Goal: Transaction & Acquisition: Purchase product/service

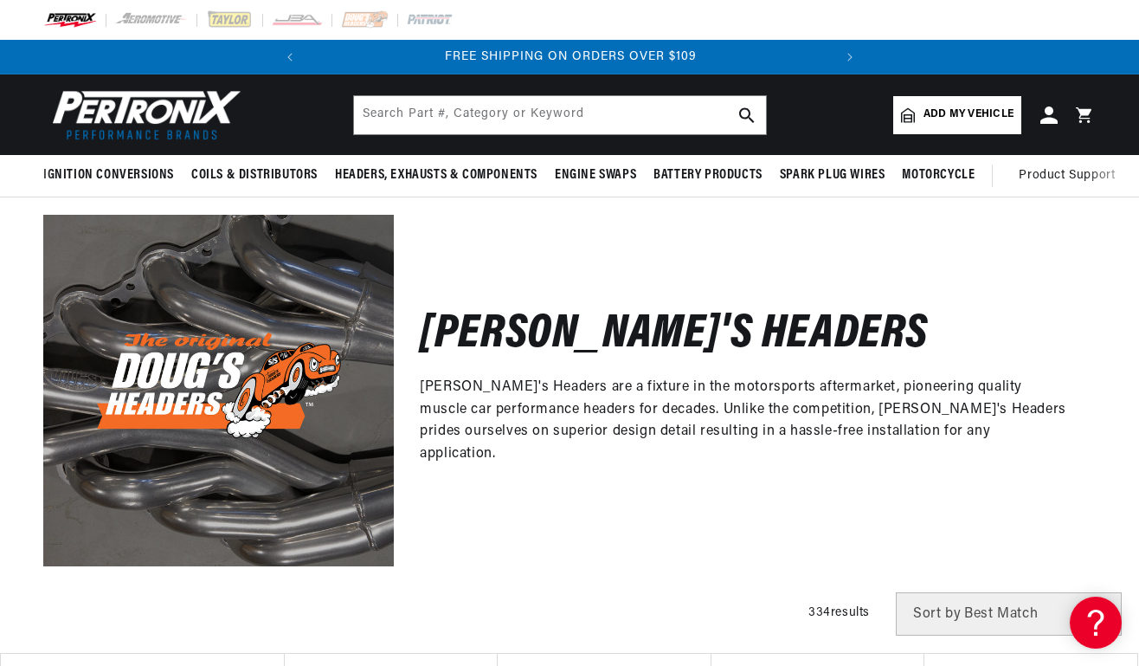
click at [944, 113] on span "Add my vehicle" at bounding box center [969, 114] width 90 height 16
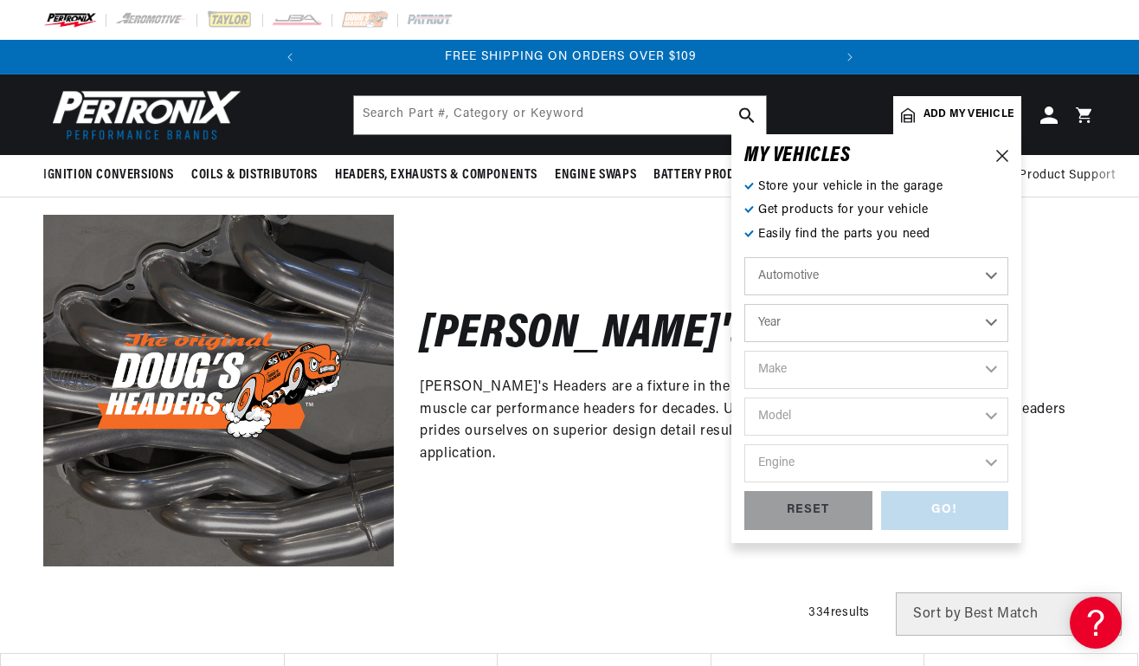
click at [792, 335] on select "Year 2026 2025 2024 2023 2022 2021 2020 2019 2018 2017 2016 2015 2014 2013 2012…" at bounding box center [876, 323] width 264 height 38
select select "1961"
click at [744, 304] on select "Year 2026 2025 2024 2023 2022 2021 2020 2019 2018 2017 2016 2015 2014 2013 2012…" at bounding box center [876, 323] width 264 height 38
select select "1961"
click at [841, 373] on select "Make Alfa Romeo American Motors Aston Martin Austin Austin Healey Buick Cadilla…" at bounding box center [876, 370] width 264 height 38
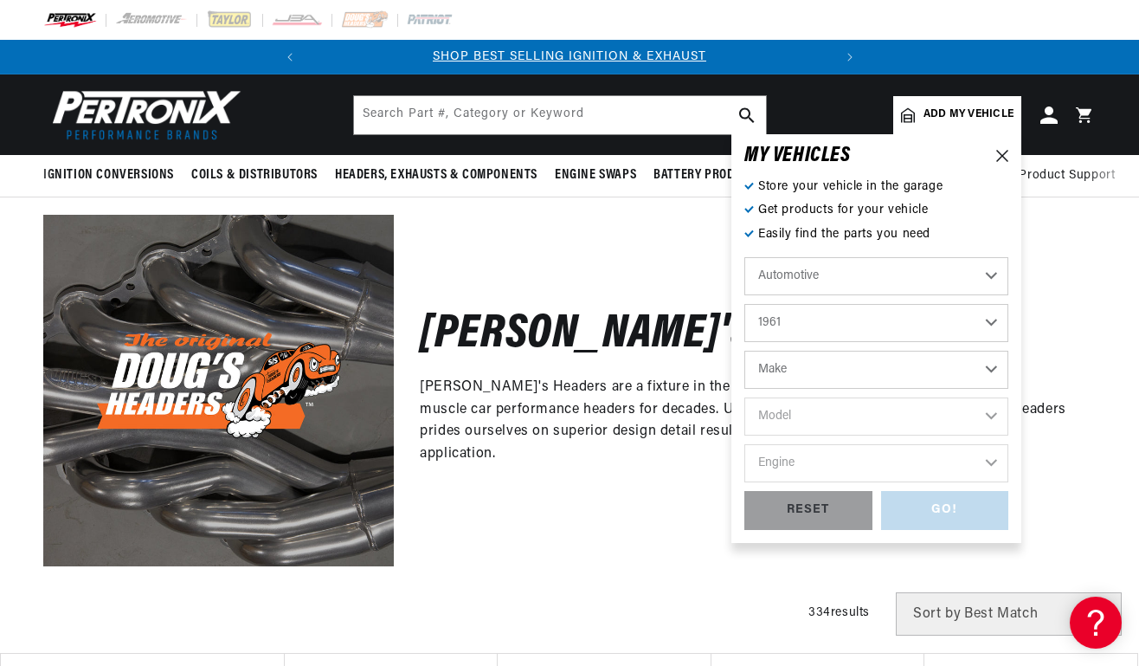
select select "Ford"
click at [744, 351] on select "Make Alfa Romeo American Motors Aston Martin Austin Austin Healey Buick Cadilla…" at bounding box center [876, 370] width 264 height 38
select select "Ford"
click at [859, 404] on select "Model Country Sedan Country Squire Econoline F-100 F-250 F-350 Fairlane Falcon …" at bounding box center [876, 416] width 264 height 38
select select "Galaxie"
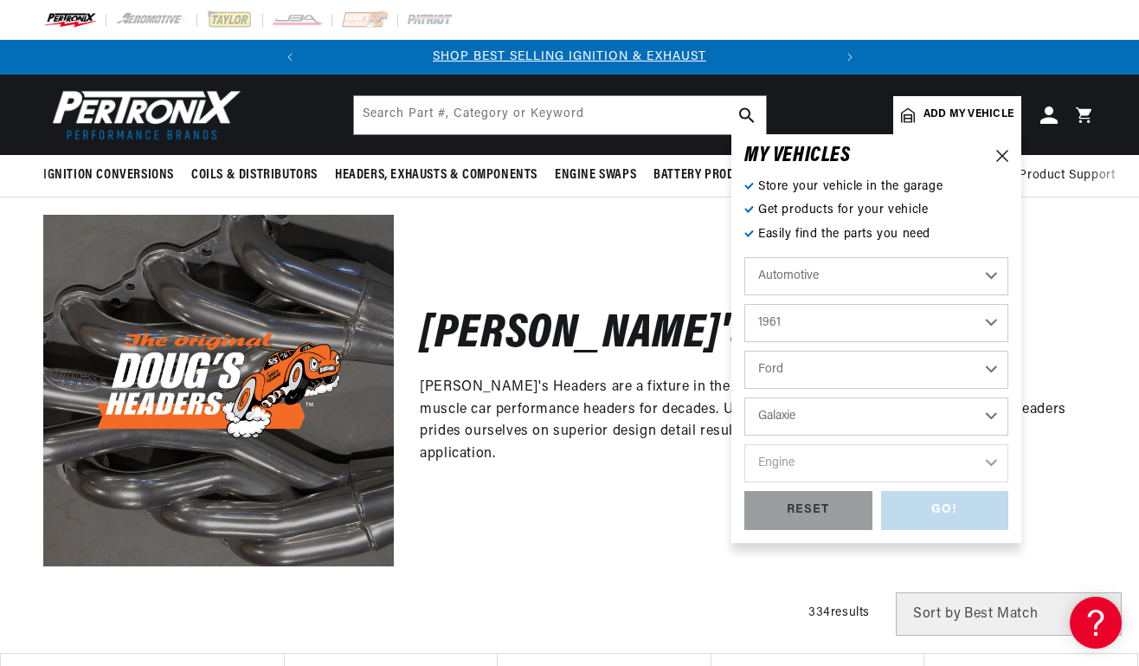
click at [744, 397] on select "Model Country Sedan Country Squire Econoline F-100 F-250 F-350 Fairlane Falcon …" at bounding box center [876, 416] width 264 height 38
select select "Galaxie"
click at [818, 461] on select "Engine 4.7L 5.9L 6.7L 7.0L 223cid / 3.6L 223cid / 3.7L 262cid / 4.3L 292cid / 4…" at bounding box center [876, 463] width 264 height 38
select select "390cid-6.4L"
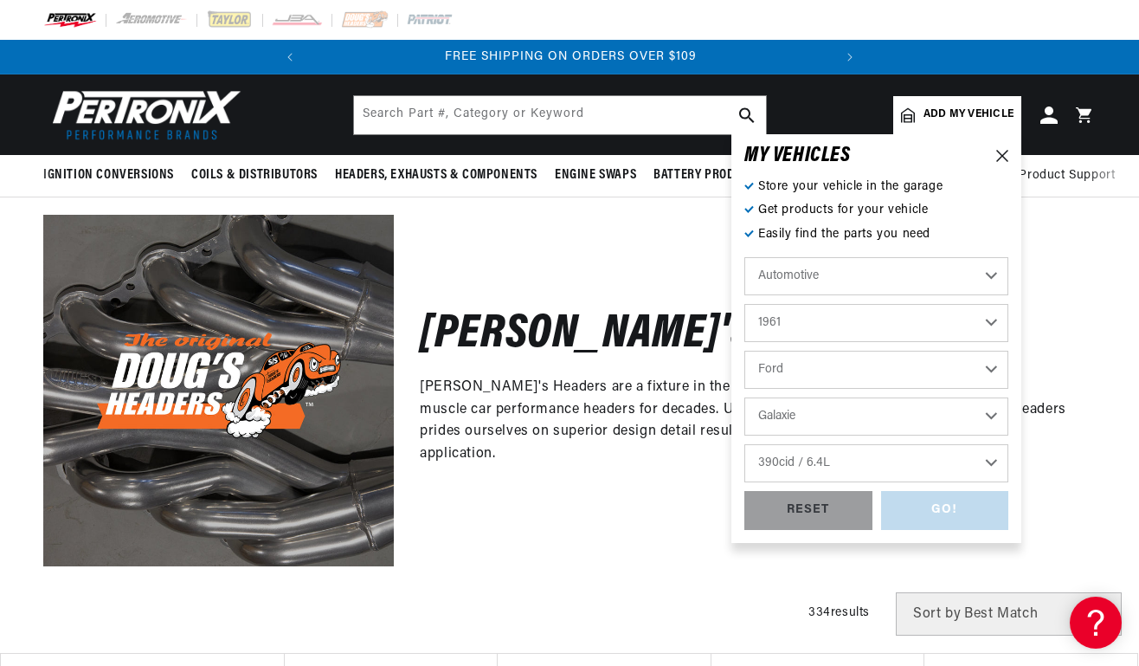
click at [744, 444] on select "Engine 4.7L 5.9L 6.7L 7.0L 223cid / 3.6L 223cid / 3.7L 262cid / 4.3L 292cid / 4…" at bounding box center [876, 463] width 264 height 38
select select "390cid-6.4L"
click at [932, 507] on div "GO!" at bounding box center [945, 510] width 128 height 39
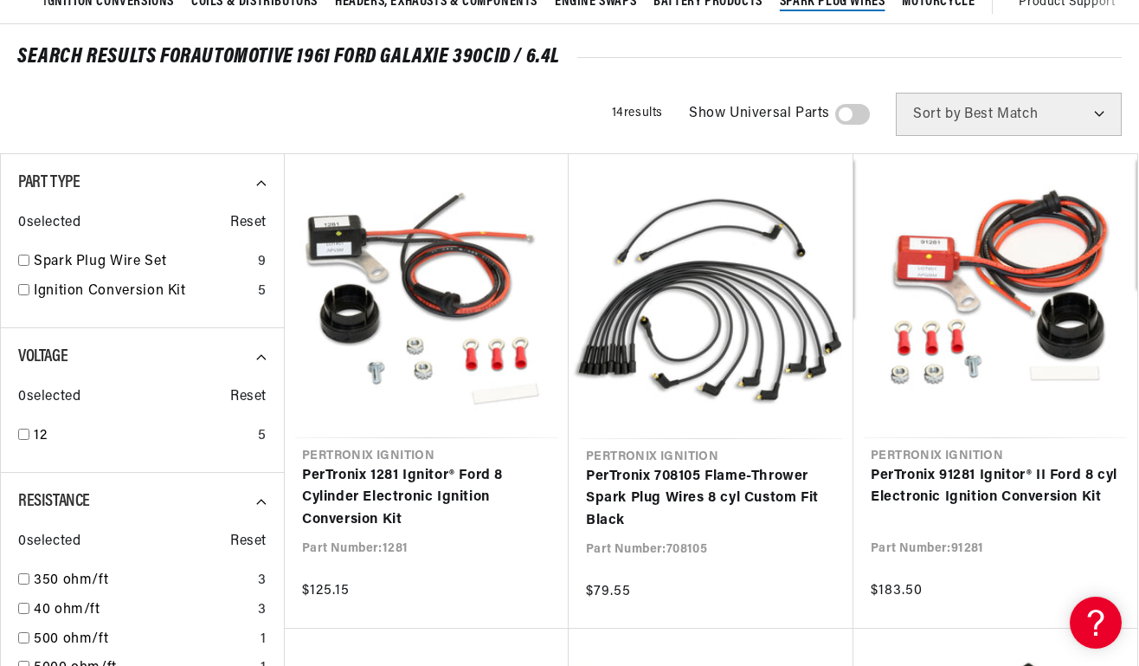
scroll to position [0, 525]
